Goal: Obtain resource: Download file/media

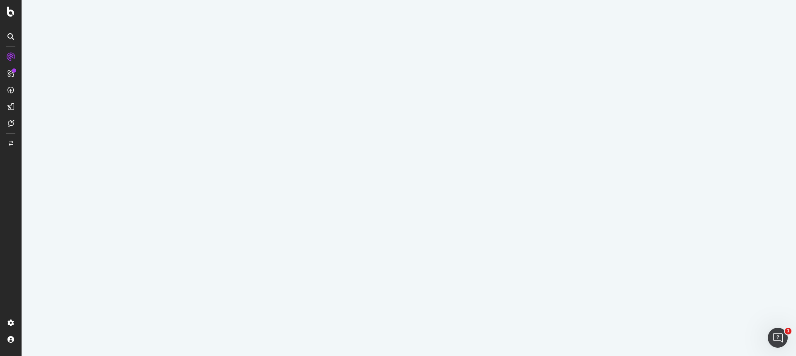
select select "100"
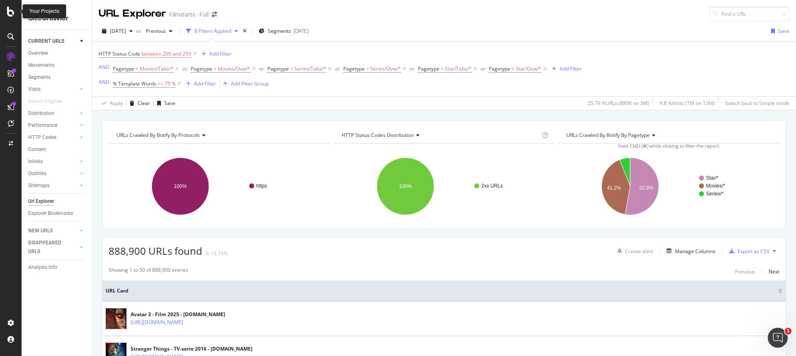
click at [10, 13] on icon at bounding box center [10, 12] width 7 height 10
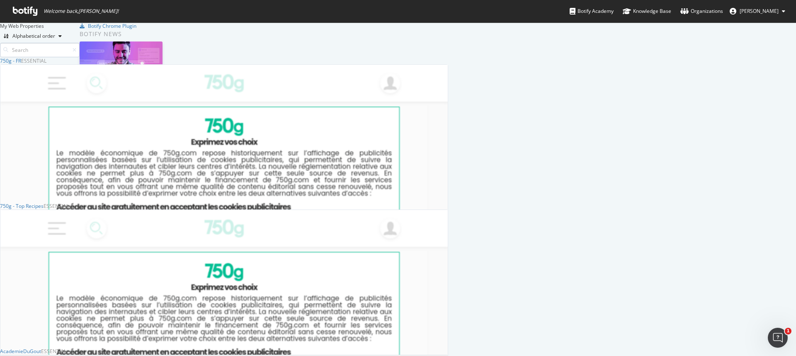
click at [80, 48] on input at bounding box center [40, 50] width 80 height 15
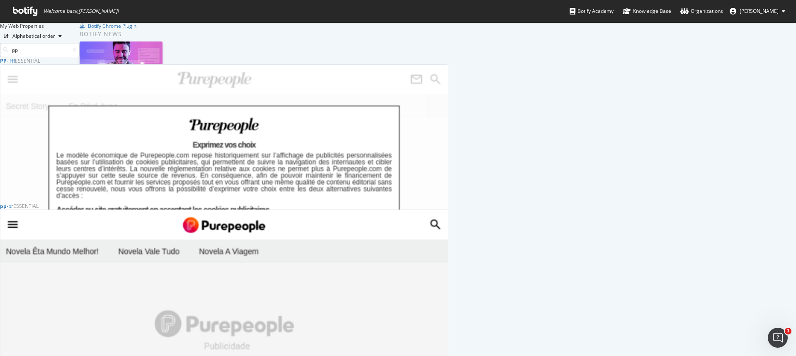
scroll to position [295, 442]
type input "pp"
click at [15, 64] on div "PP - FR" at bounding box center [7, 60] width 15 height 7
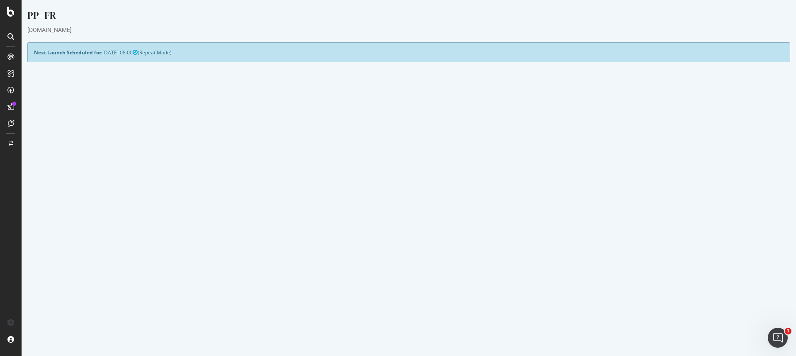
click at [72, 309] on link "2025 Sep. 2nd report" at bounding box center [56, 308] width 32 height 7
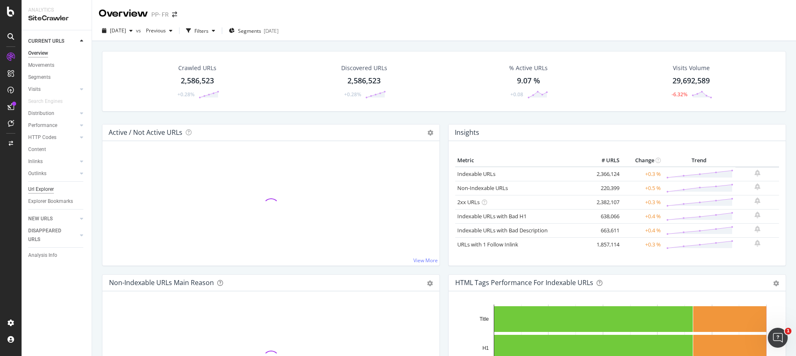
click at [44, 191] on div "Url Explorer" at bounding box center [41, 189] width 26 height 9
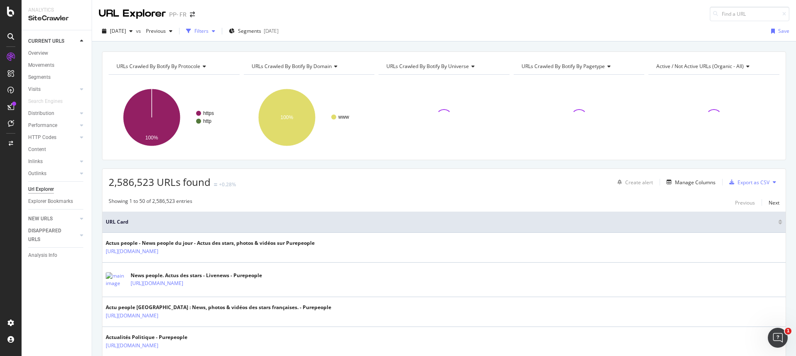
click at [208, 29] on div "Filters" at bounding box center [201, 30] width 14 height 7
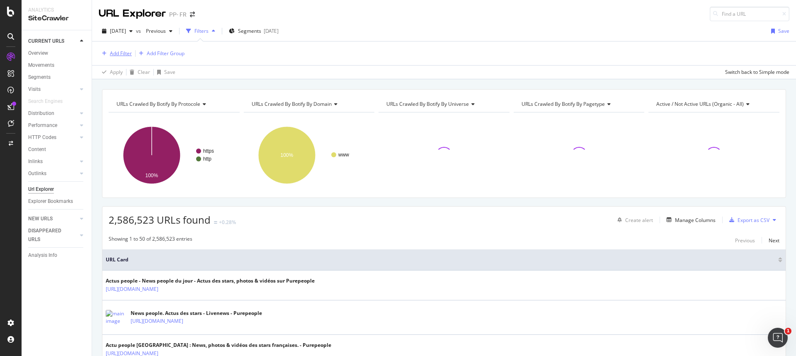
click at [118, 52] on div "Add Filter" at bounding box center [121, 53] width 22 height 7
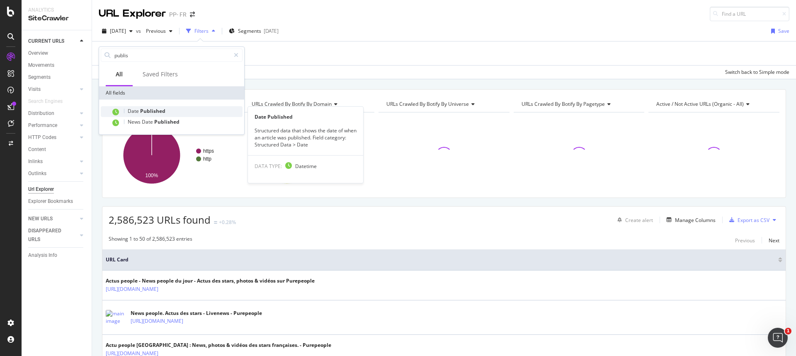
type input "publis"
click at [160, 112] on span "Published" at bounding box center [152, 110] width 25 height 7
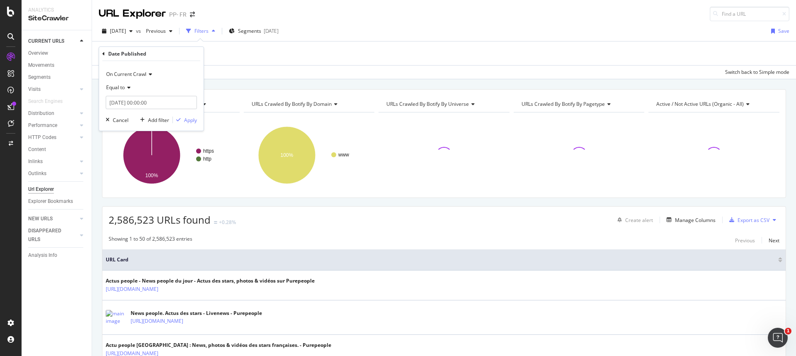
click at [127, 90] on div "Equal to" at bounding box center [151, 87] width 91 height 13
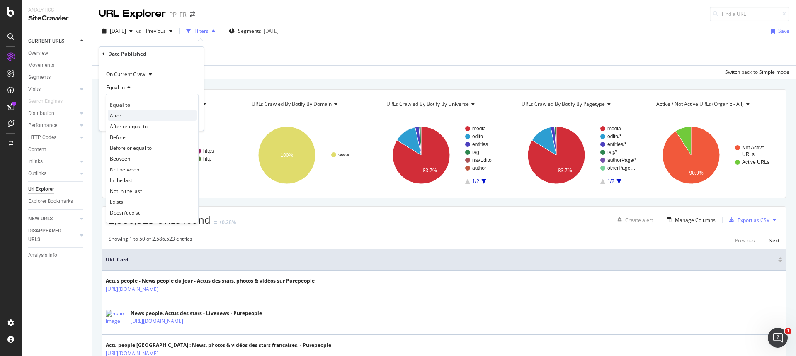
click at [126, 113] on div "After" at bounding box center [152, 115] width 89 height 11
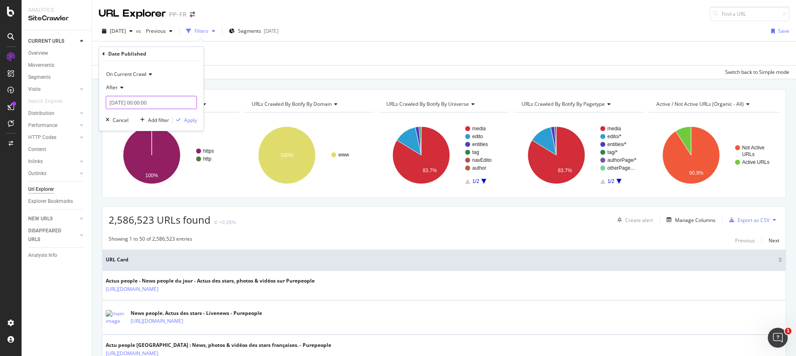
click at [125, 103] on input "2025-09-16 00:00:00" at bounding box center [151, 102] width 91 height 13
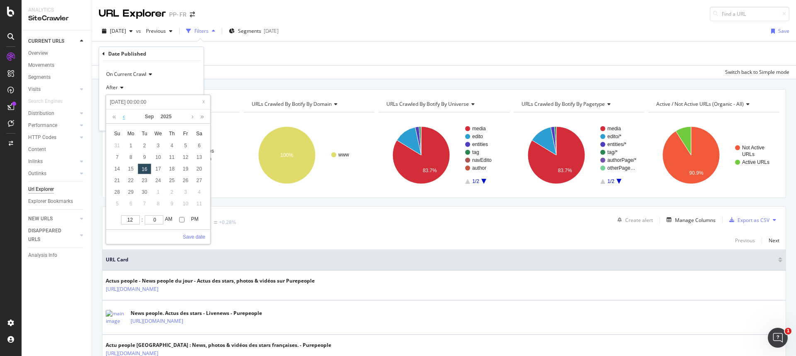
click at [121, 118] on link at bounding box center [124, 116] width 6 height 14
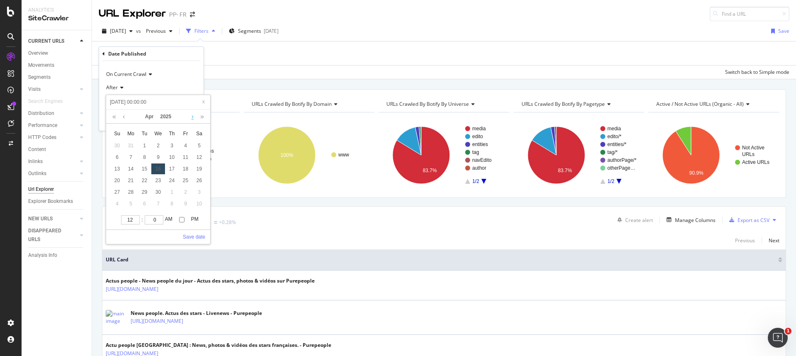
click at [194, 117] on link at bounding box center [192, 116] width 6 height 14
click at [201, 193] on div "31" at bounding box center [199, 191] width 14 height 11
type input "2025-05-31 00:00:00"
click at [199, 237] on link "Save date" at bounding box center [194, 236] width 22 height 7
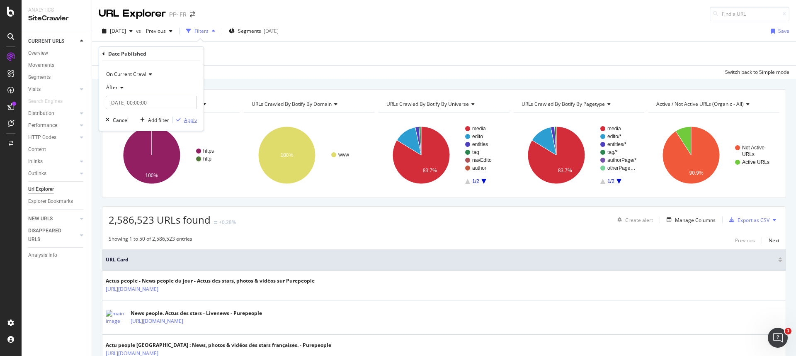
click at [191, 119] on div "Apply" at bounding box center [190, 119] width 13 height 7
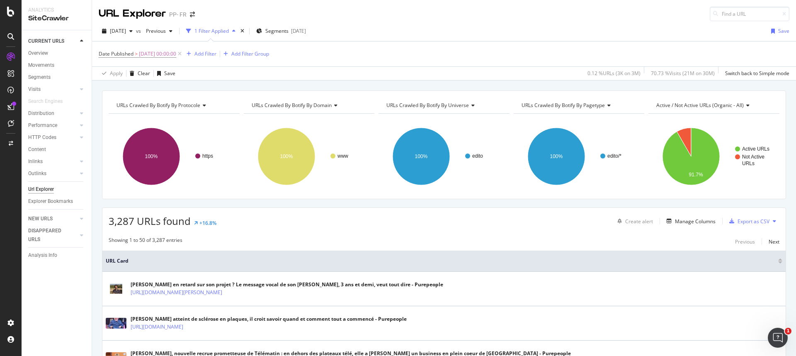
click at [336, 102] on div "URLs Crawled By Botify By domain" at bounding box center [308, 105] width 117 height 13
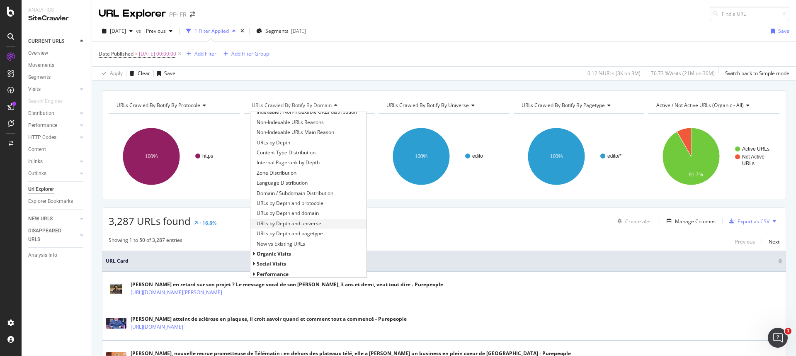
scroll to position [118, 0]
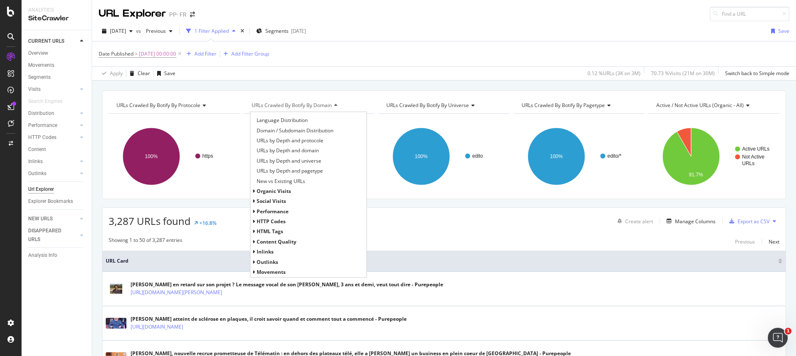
click at [274, 221] on span "HTTP Codes" at bounding box center [270, 221] width 29 height 7
click at [279, 230] on span "HTTP Status Codes Distribution" at bounding box center [292, 231] width 72 height 8
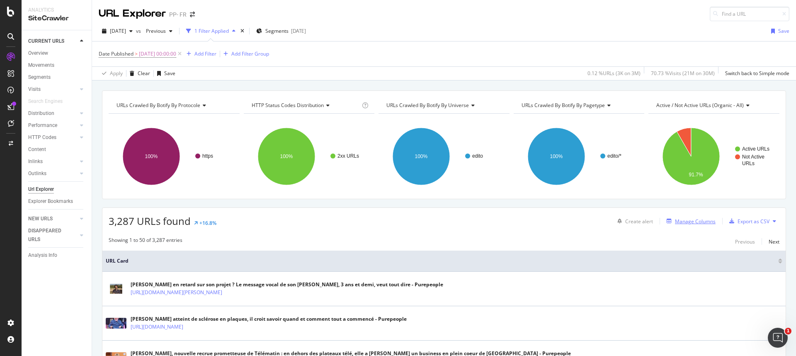
click at [696, 220] on div "Manage Columns" at bounding box center [695, 221] width 41 height 7
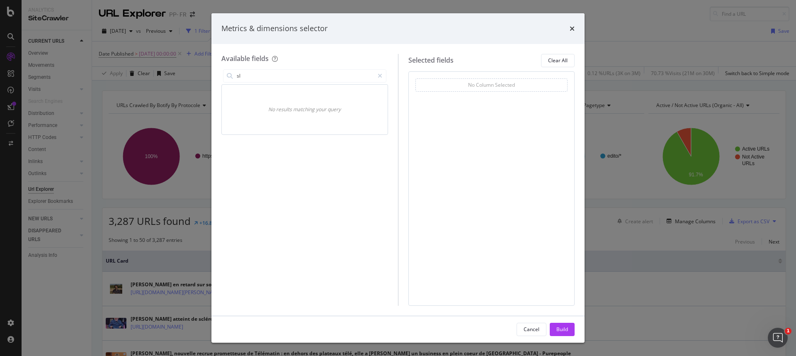
type input "s"
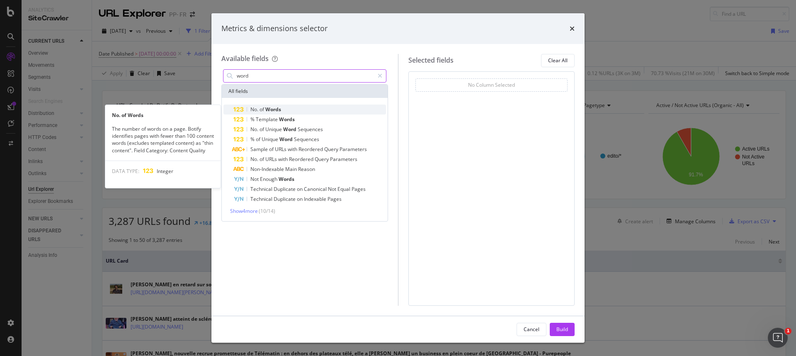
type input "word"
click at [269, 109] on span "Words" at bounding box center [273, 109] width 16 height 7
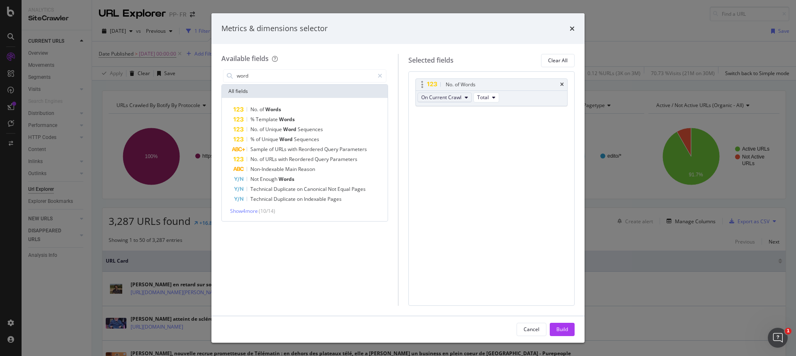
click at [465, 95] on icon "modal" at bounding box center [465, 97] width 3 height 5
click at [509, 126] on div "No. of Words On Current Crawl Total You can use this field as a To pick up a dr…" at bounding box center [491, 188] width 167 height 234
click at [566, 334] on div "Build" at bounding box center [562, 329] width 12 height 12
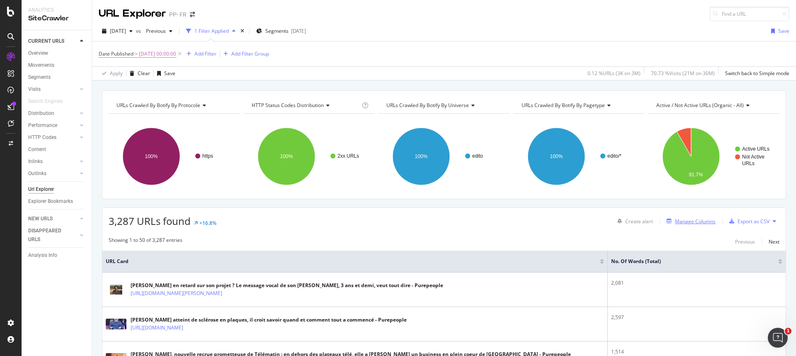
click at [698, 220] on div "Manage Columns" at bounding box center [695, 221] width 41 height 7
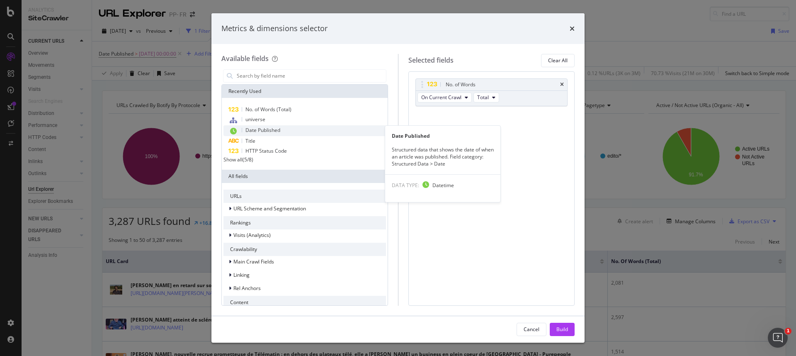
click at [273, 128] on span "Date Published" at bounding box center [262, 129] width 35 height 7
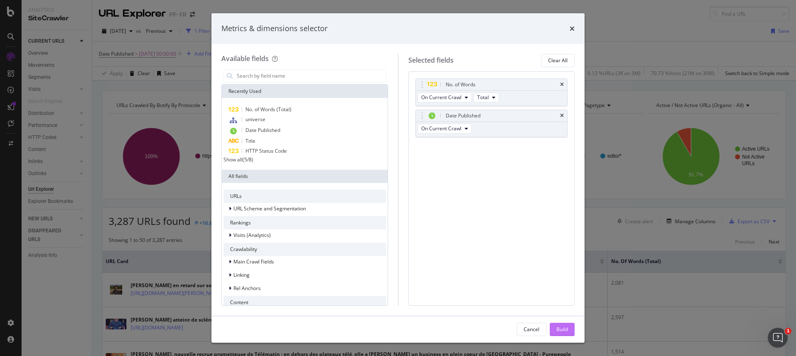
click at [564, 331] on div "Build" at bounding box center [562, 328] width 12 height 7
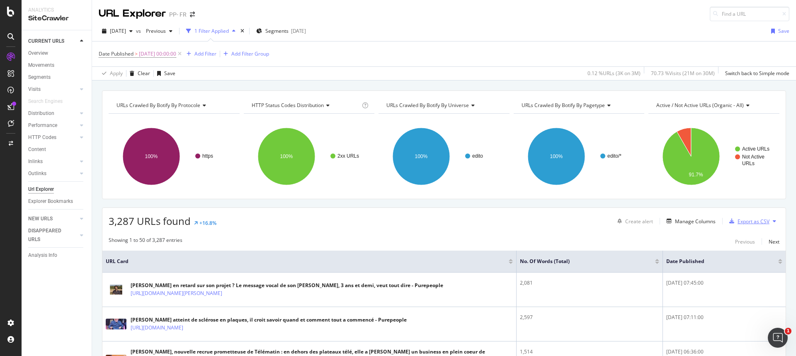
click at [737, 221] on div "Export as CSV" at bounding box center [753, 221] width 32 height 7
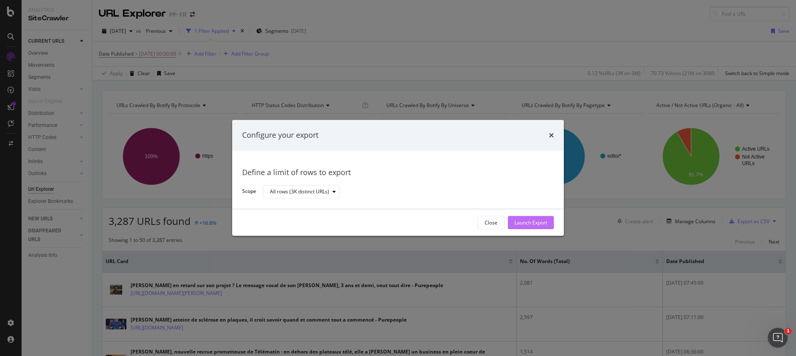
click at [527, 222] on div "Launch Export" at bounding box center [530, 222] width 33 height 7
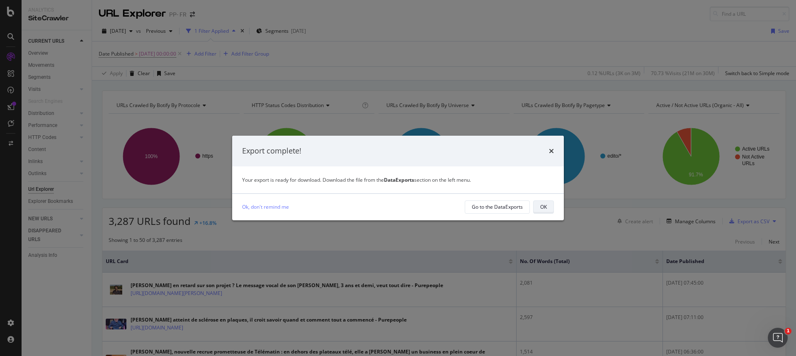
click at [549, 205] on button "OK" at bounding box center [543, 206] width 21 height 13
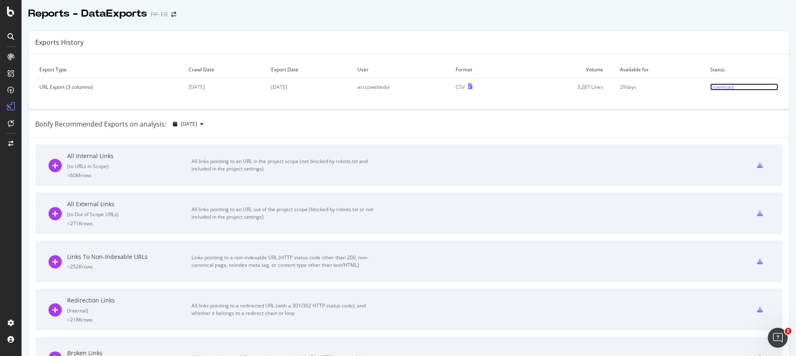
click at [717, 87] on div "Download" at bounding box center [721, 86] width 23 height 7
